Goal: Task Accomplishment & Management: Use online tool/utility

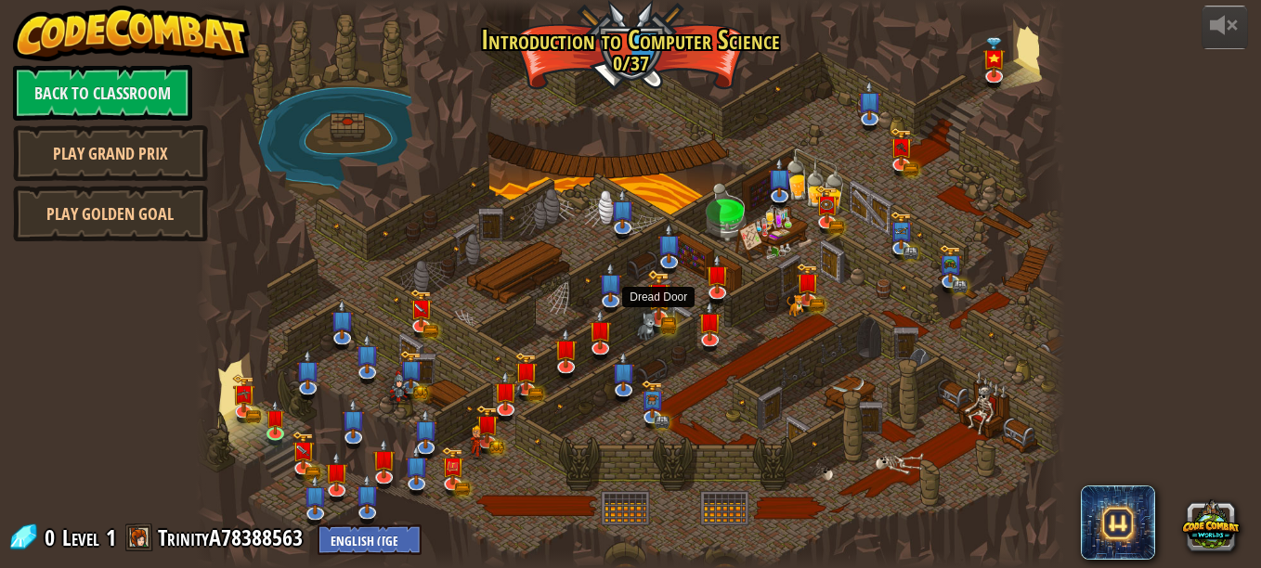
click at [655, 306] on img at bounding box center [658, 294] width 23 height 51
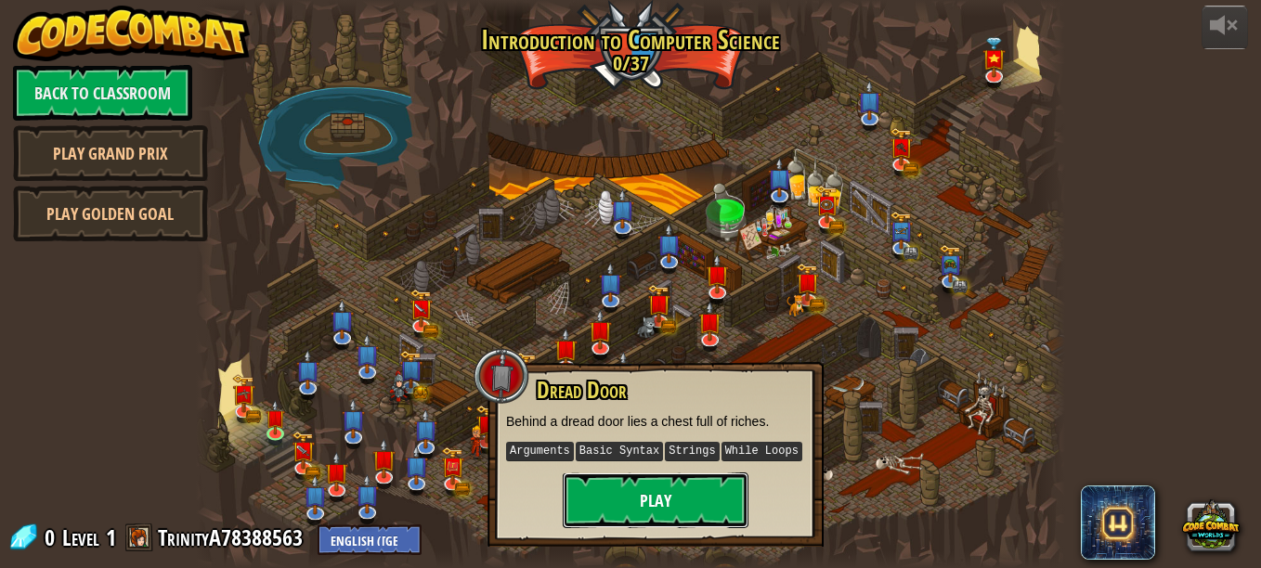
click at [654, 490] on button "Play" at bounding box center [656, 500] width 186 height 56
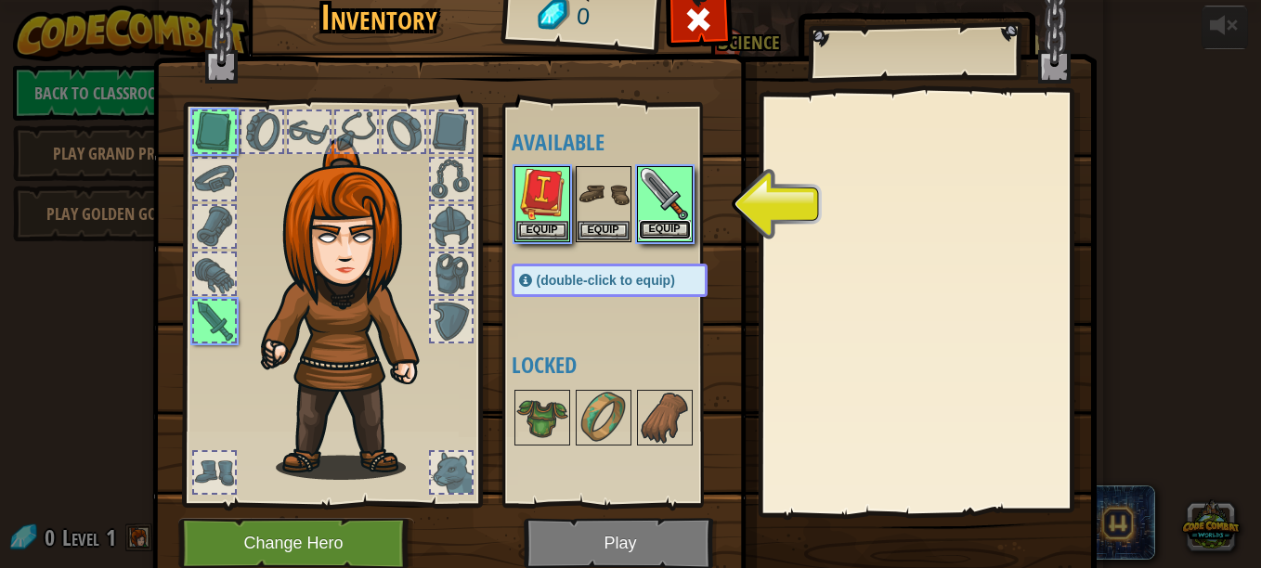
click at [646, 227] on button "Equip" at bounding box center [665, 229] width 52 height 19
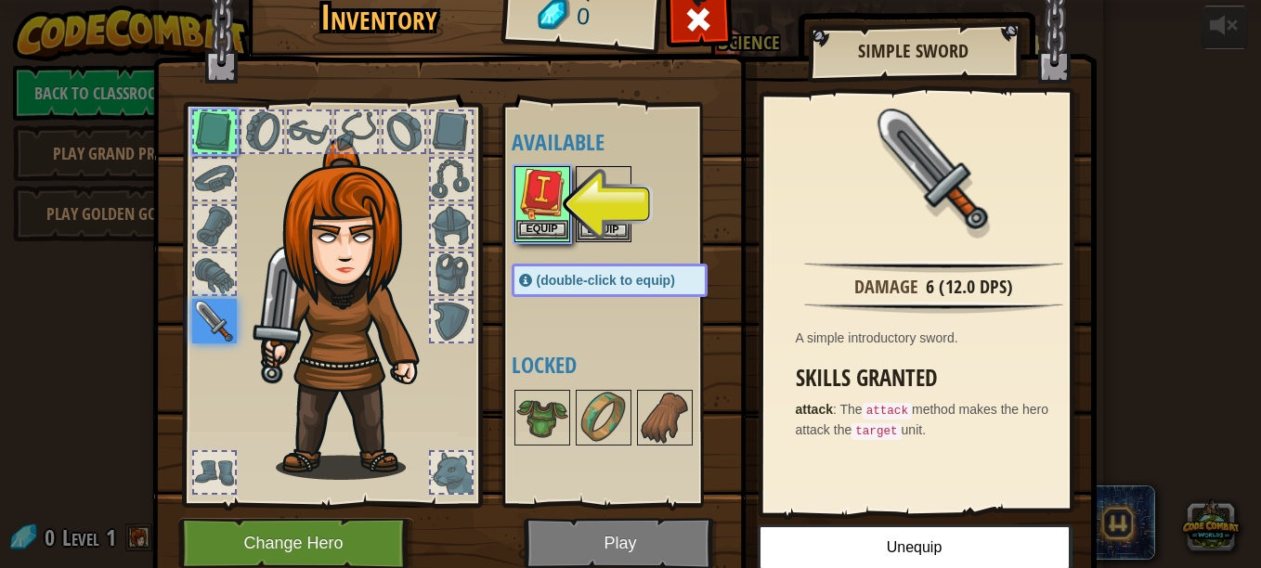
click at [537, 208] on img at bounding box center [542, 194] width 52 height 52
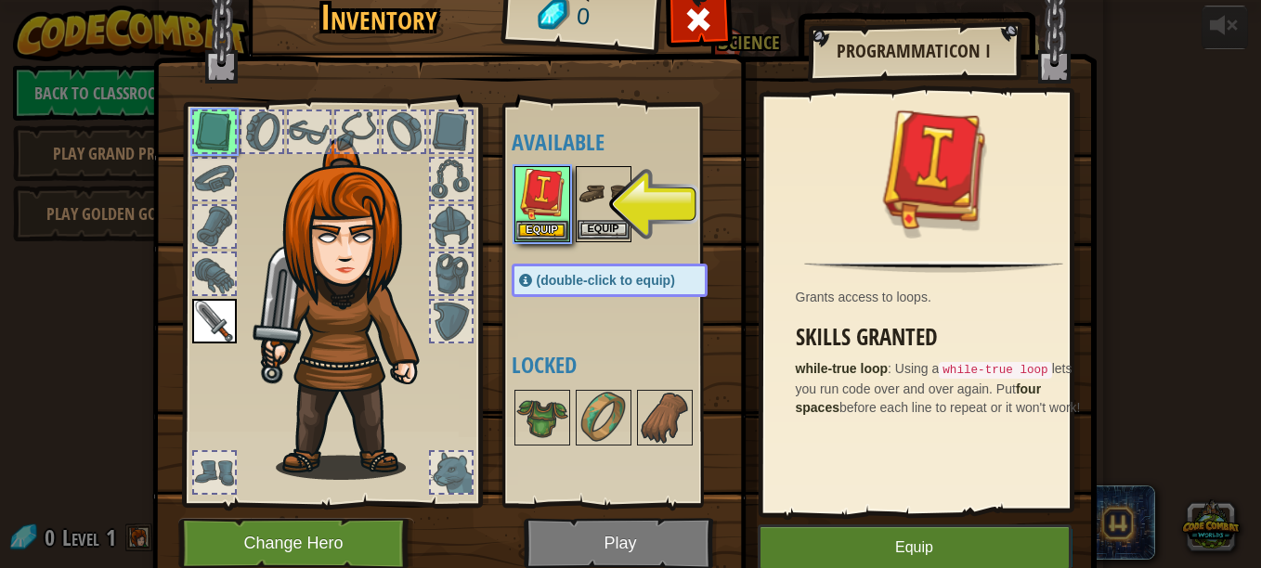
click at [597, 213] on img at bounding box center [603, 194] width 52 height 52
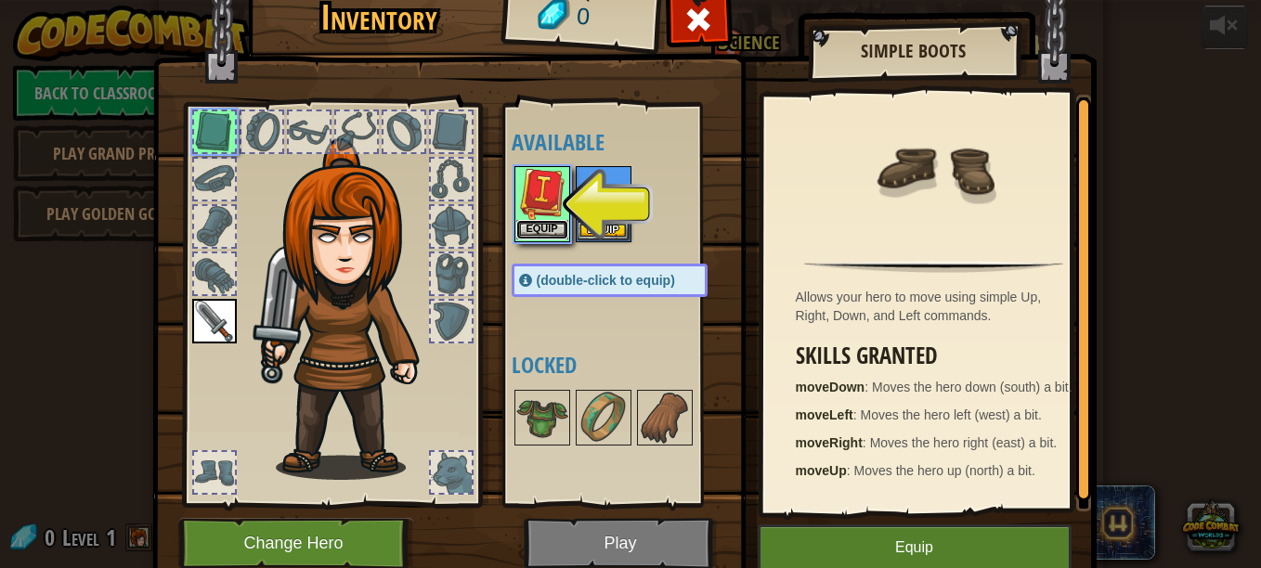
click at [557, 229] on button "Equip" at bounding box center [542, 229] width 52 height 19
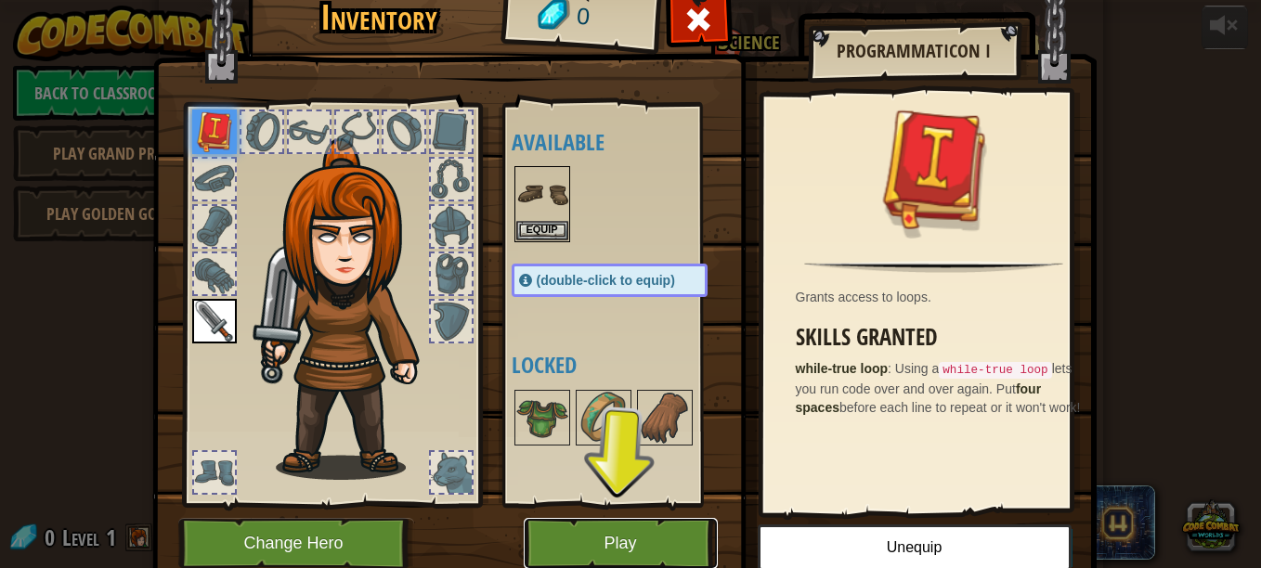
click at [648, 531] on button "Play" at bounding box center [621, 543] width 194 height 51
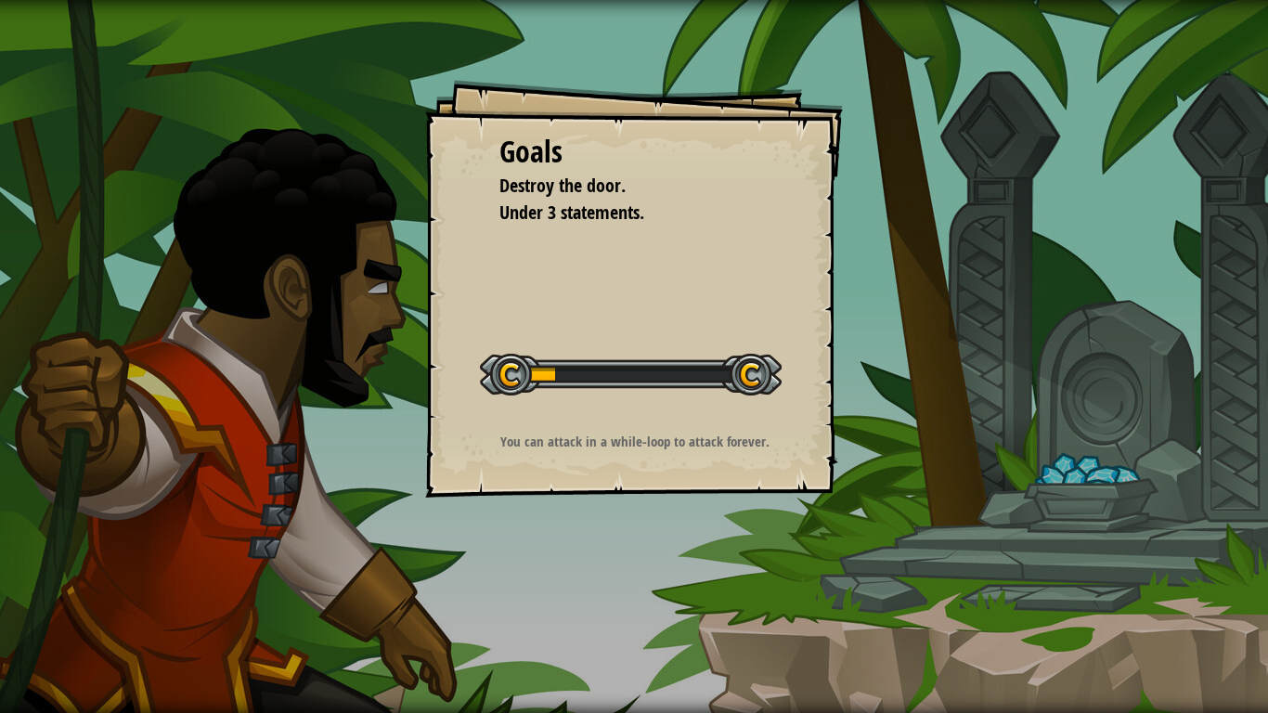
drag, startPoint x: 843, startPoint y: 371, endPoint x: 701, endPoint y: 389, distance: 143.1
click at [701, 389] on div "Goals Destroy the door. Under 3 statements. Start Level Error loading from serv…" at bounding box center [634, 356] width 1268 height 713
click at [728, 369] on div at bounding box center [631, 375] width 302 height 42
